Goal: Task Accomplishment & Management: Use online tool/utility

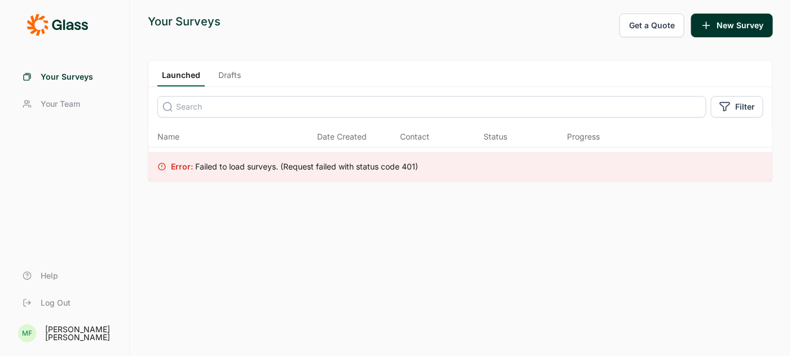
click at [80, 68] on link "Your Surveys" at bounding box center [65, 76] width 102 height 27
click at [85, 78] on span "Your Surveys" at bounding box center [67, 76] width 52 height 11
click at [191, 104] on input at bounding box center [431, 106] width 549 height 21
type input "Our place"
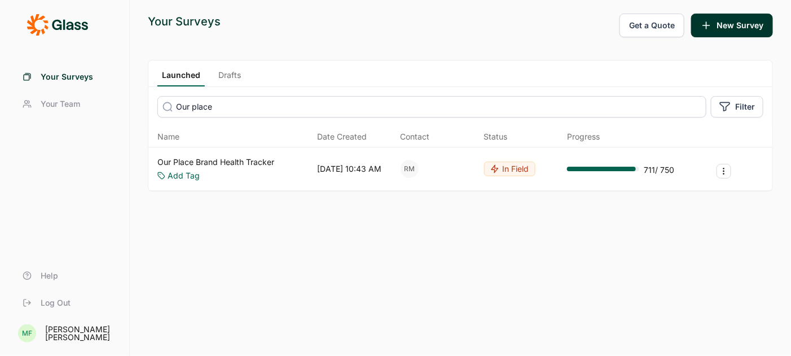
click at [173, 161] on link "Our Place Brand Health Tracker" at bounding box center [215, 161] width 117 height 11
